Goal: Check status: Check status

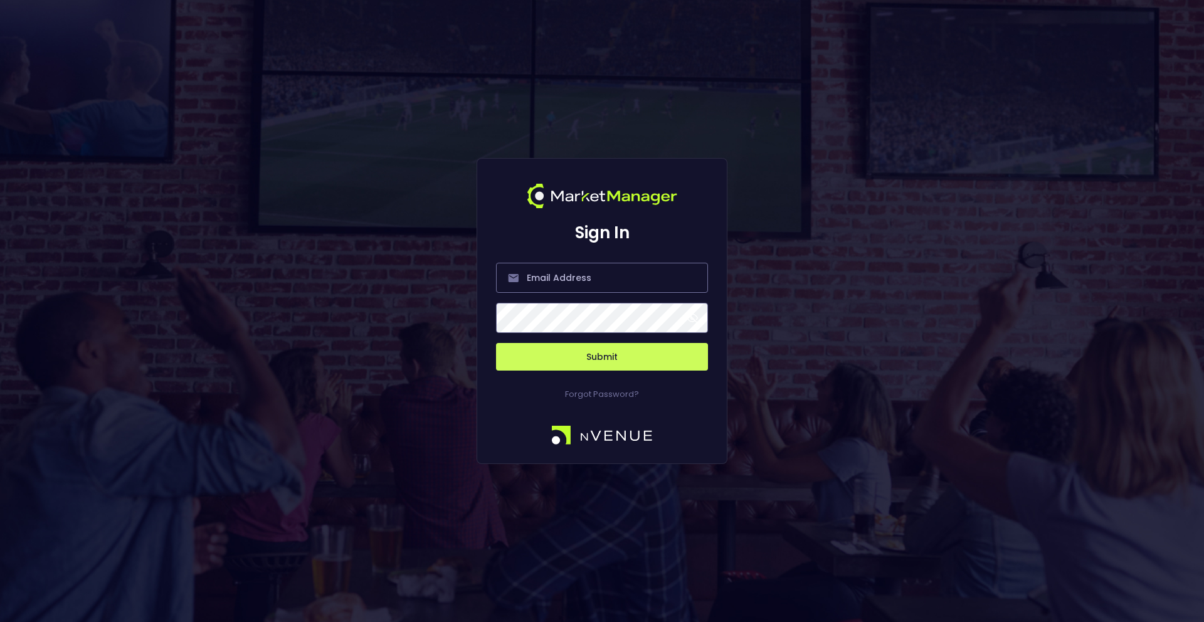
type input "[PERSON_NAME][EMAIL_ADDRESS][DOMAIN_NAME]"
click at [615, 354] on button "Submit" at bounding box center [602, 357] width 212 height 28
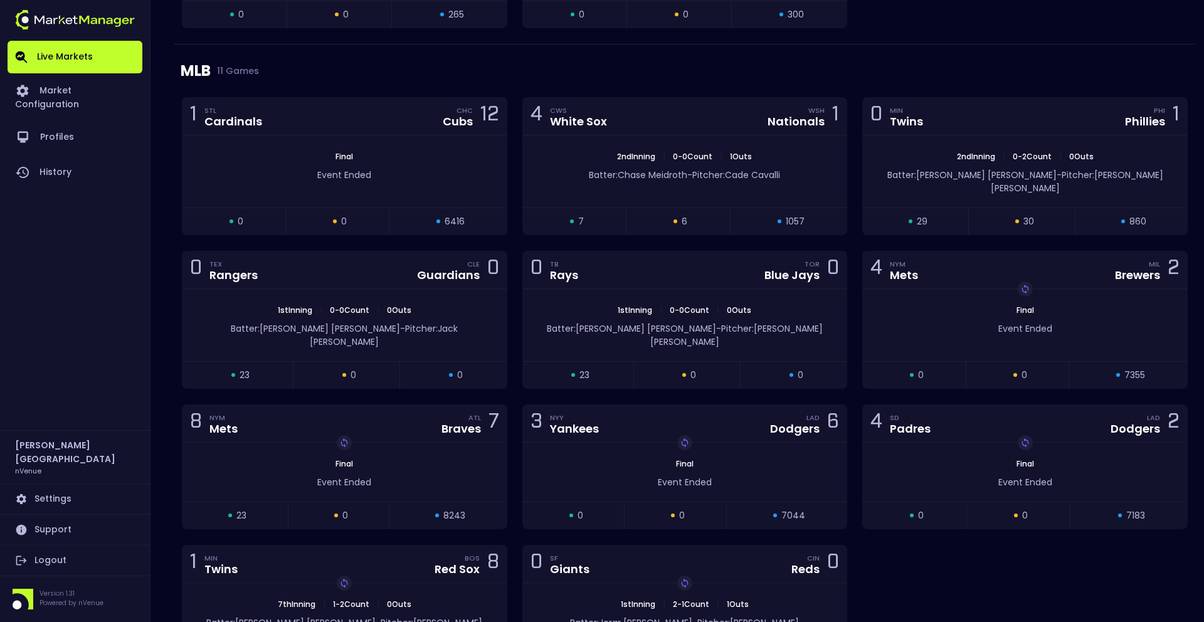
scroll to position [2061, 0]
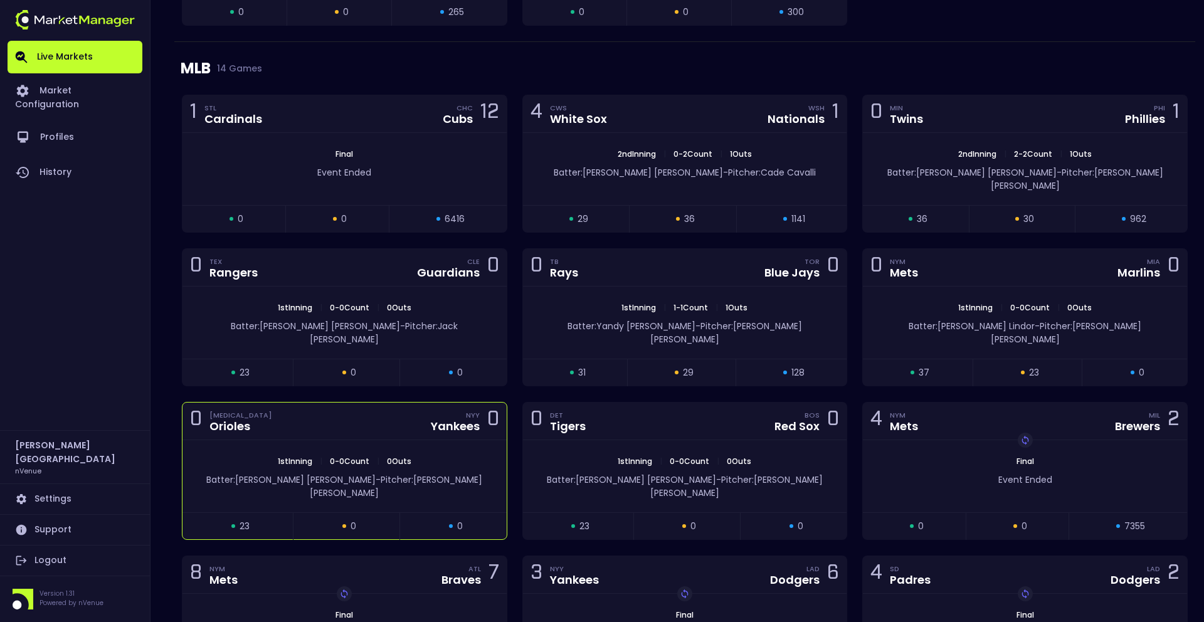
click at [460, 473] on div "Batter: [PERSON_NAME]: [PERSON_NAME]" at bounding box center [344, 486] width 287 height 26
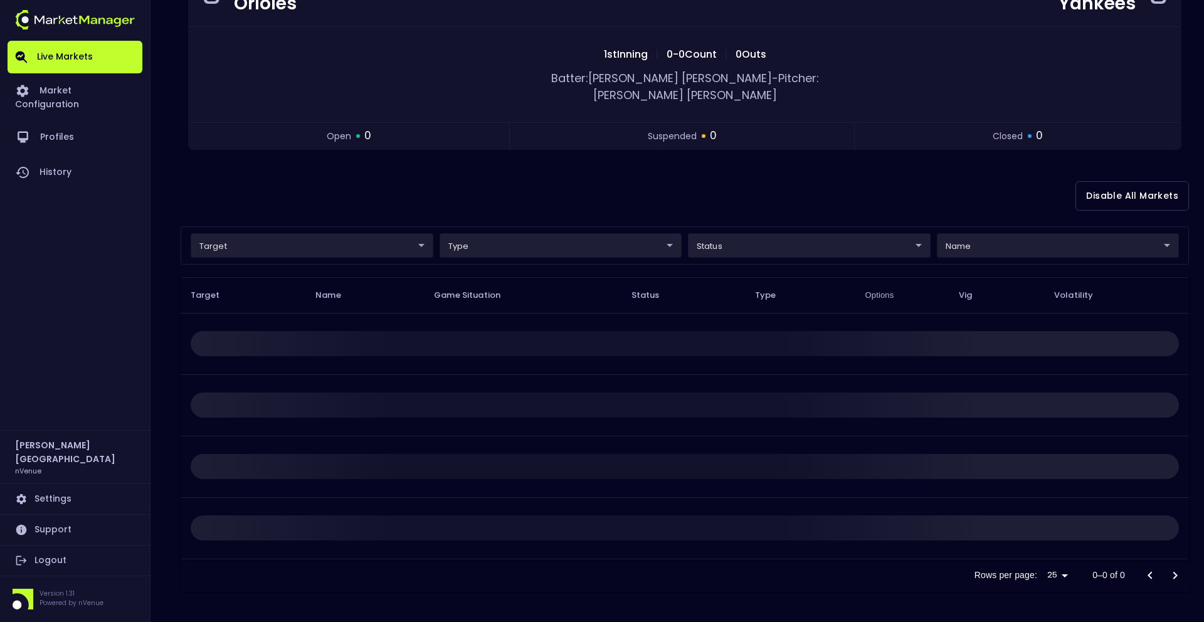
scroll to position [0, 0]
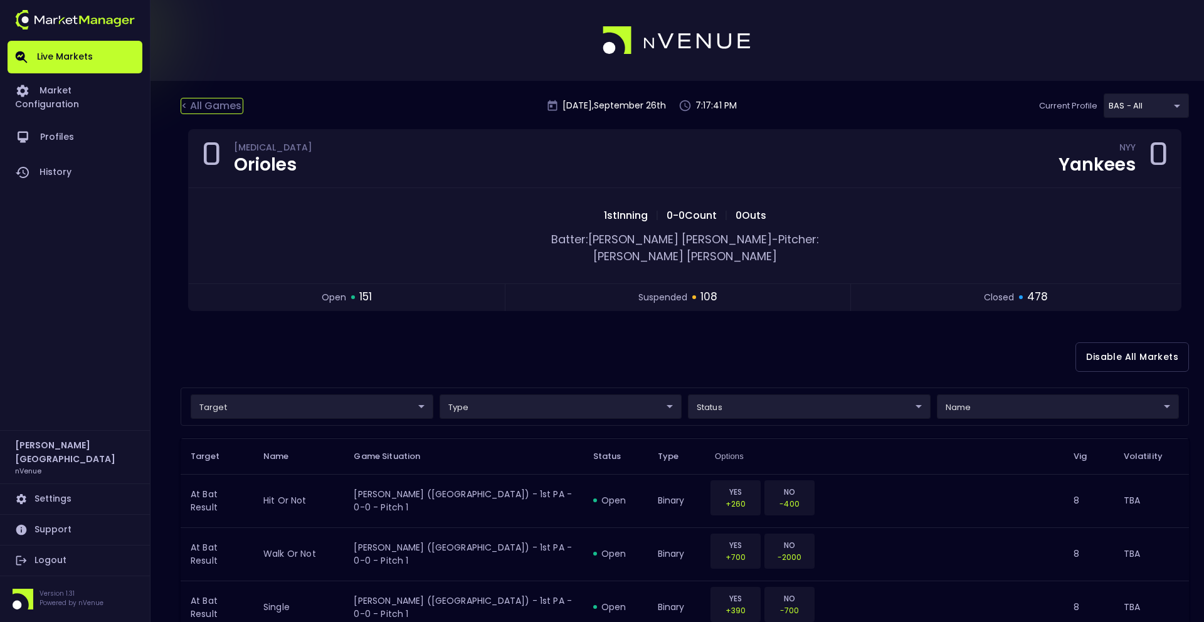
click at [236, 108] on div "< All Games" at bounding box center [212, 106] width 63 height 16
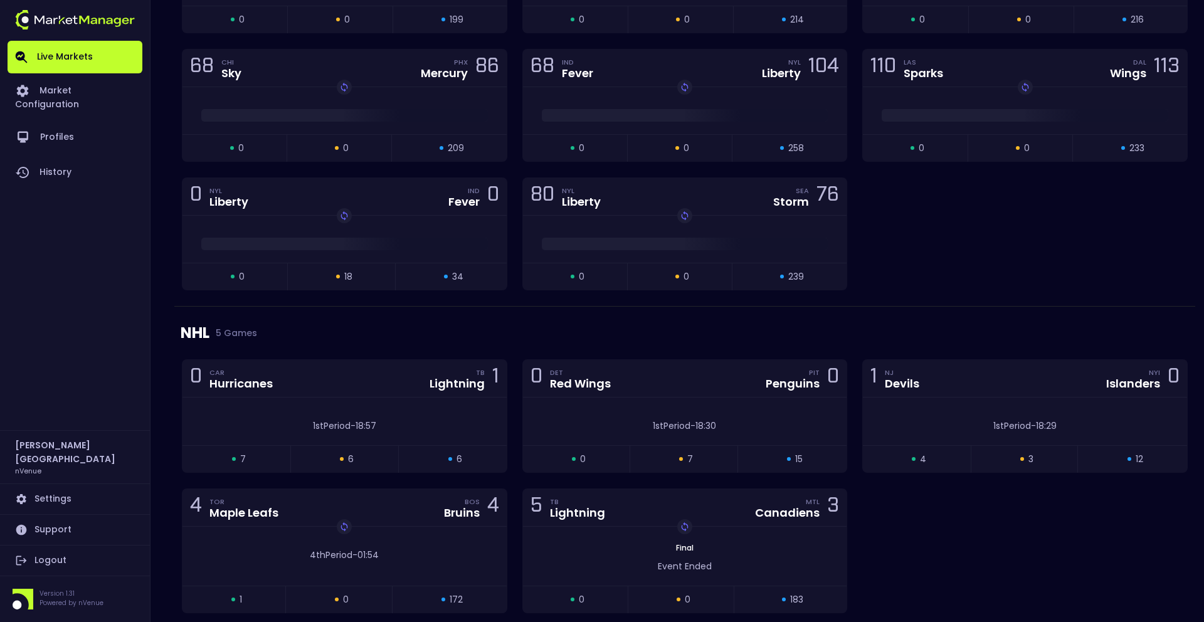
scroll to position [1274, 0]
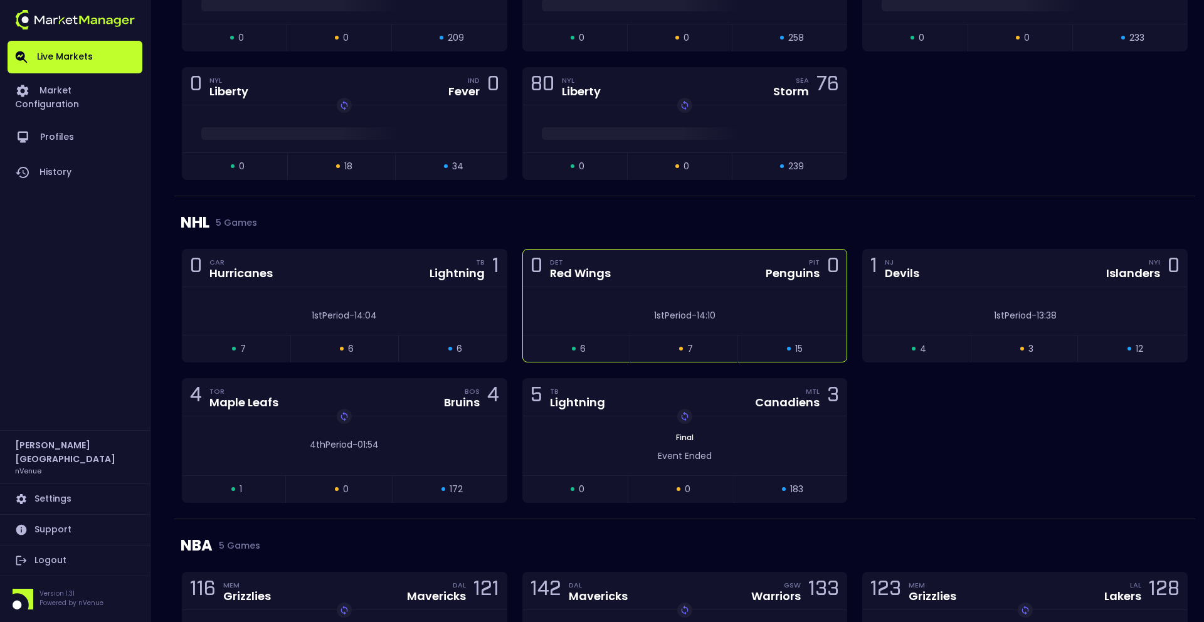
click at [741, 307] on div "1st Period - 14:10" at bounding box center [685, 312] width 324 height 19
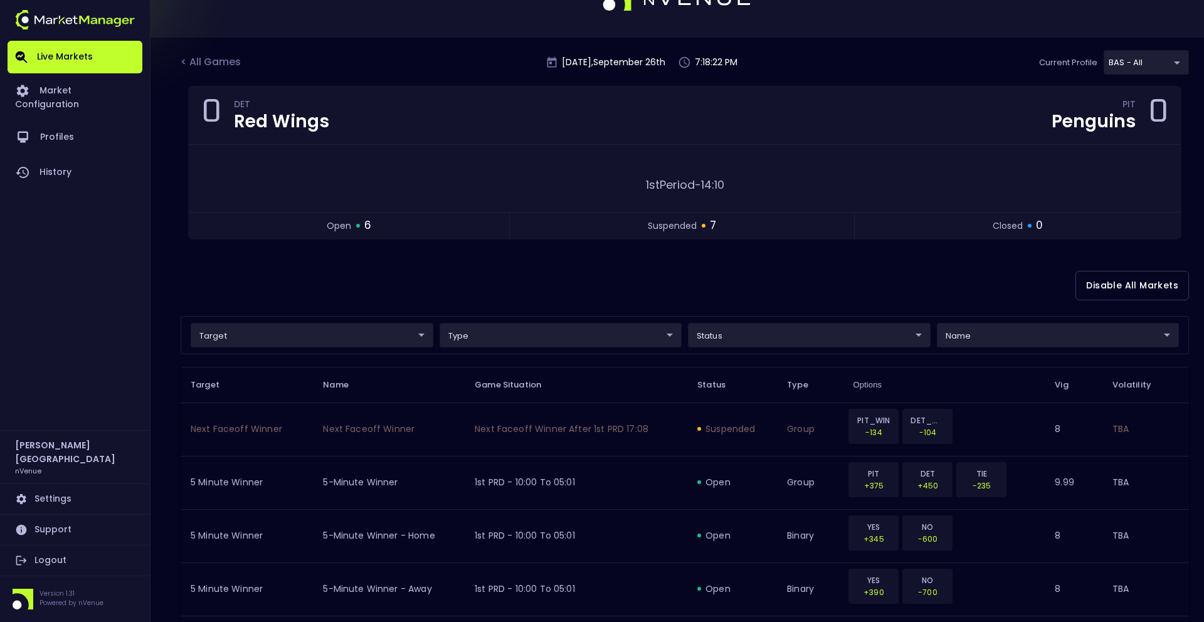
scroll to position [0, 0]
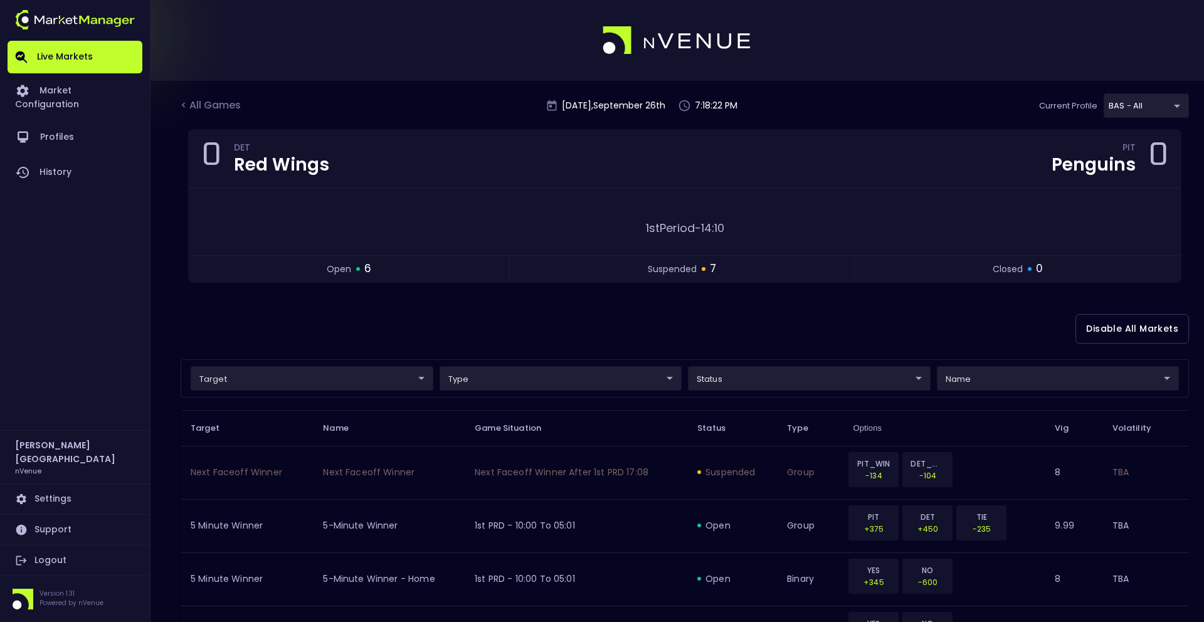
click at [709, 386] on body "Live Markets Market Configuration Profiles History [PERSON_NAME][GEOGRAPHIC_DAT…" at bounding box center [602, 601] width 1204 height 1202
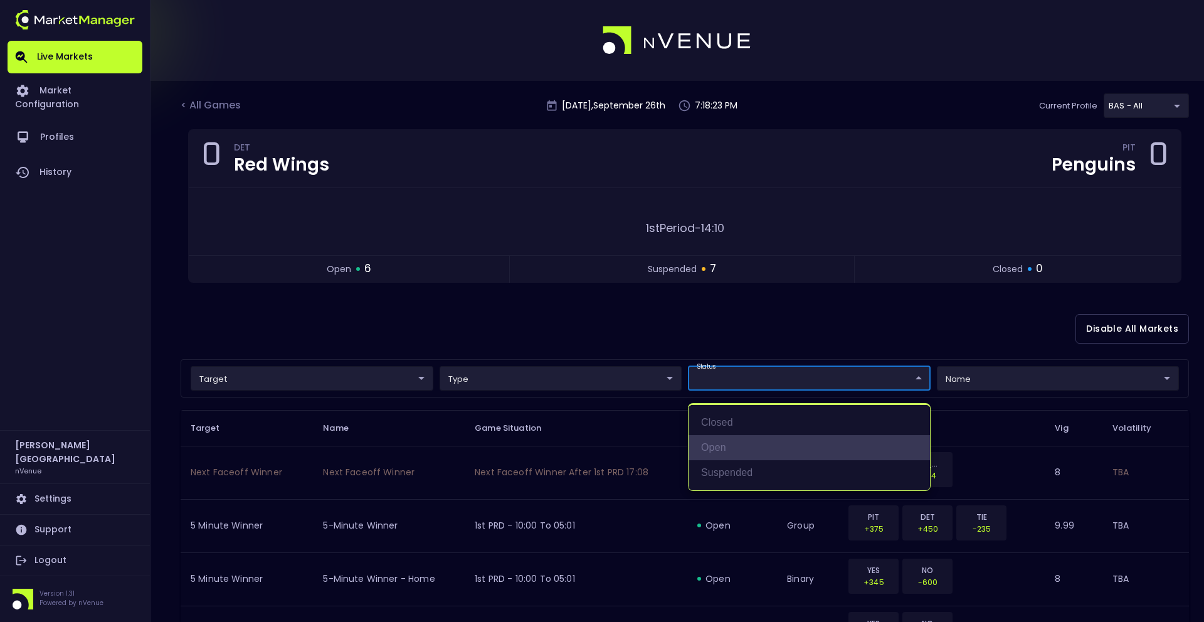
click at [712, 448] on li "open" at bounding box center [809, 447] width 241 height 25
type input "open"
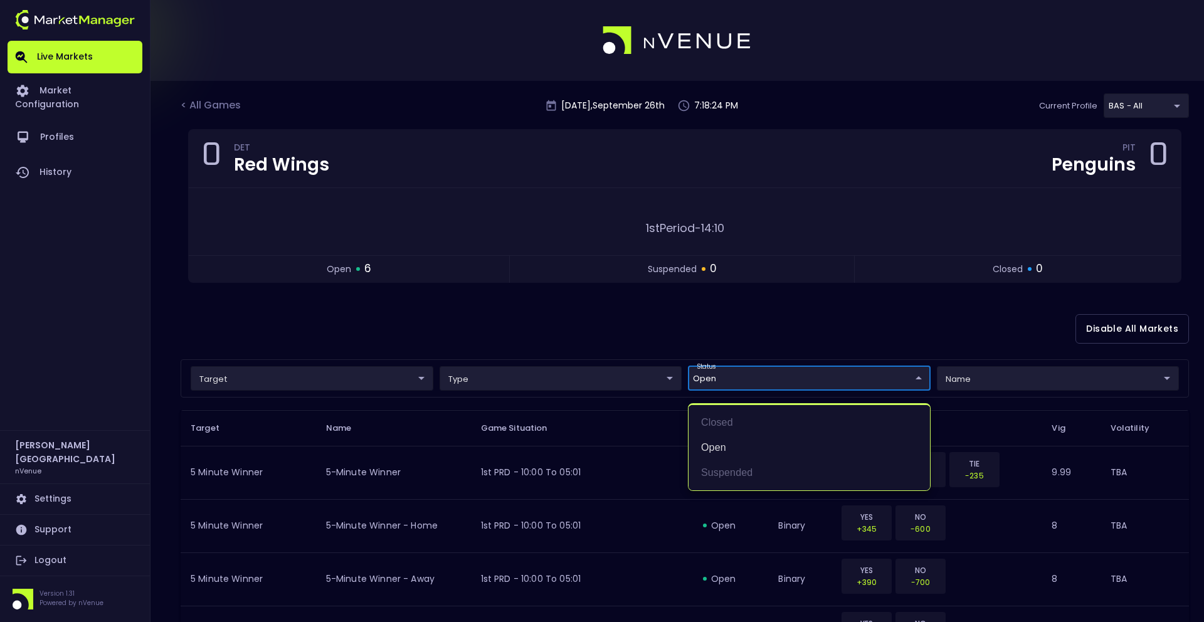
click at [734, 341] on div at bounding box center [602, 311] width 1204 height 622
